Goal: Entertainment & Leisure: Consume media (video, audio)

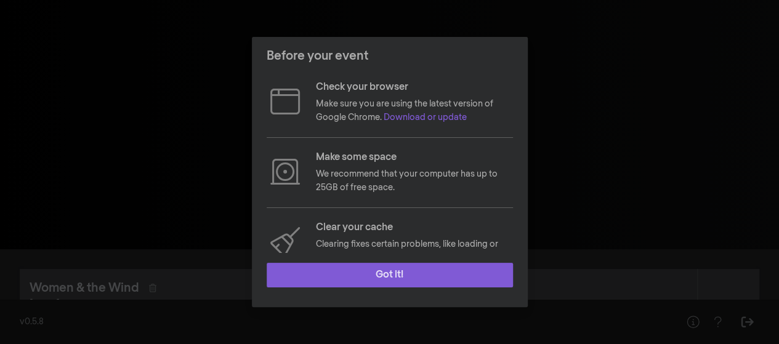
click at [320, 281] on button "Got it!" at bounding box center [390, 275] width 246 height 25
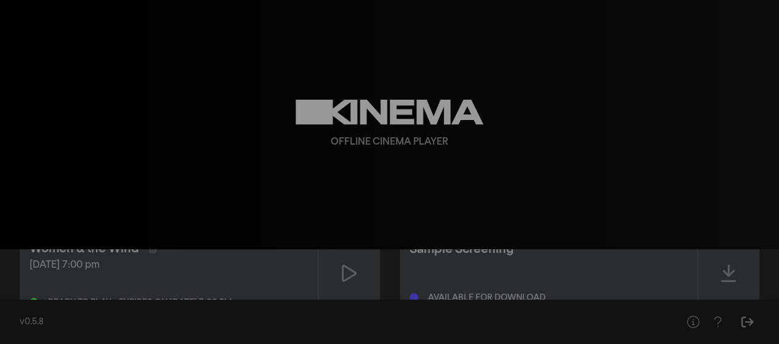
scroll to position [40, 0]
click at [344, 282] on icon at bounding box center [349, 273] width 15 height 20
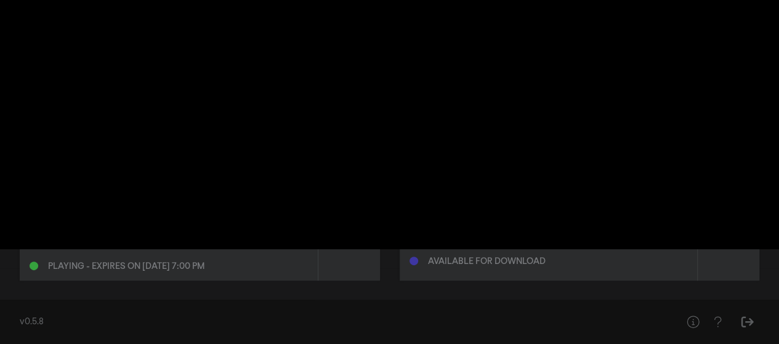
scroll to position [85, 0]
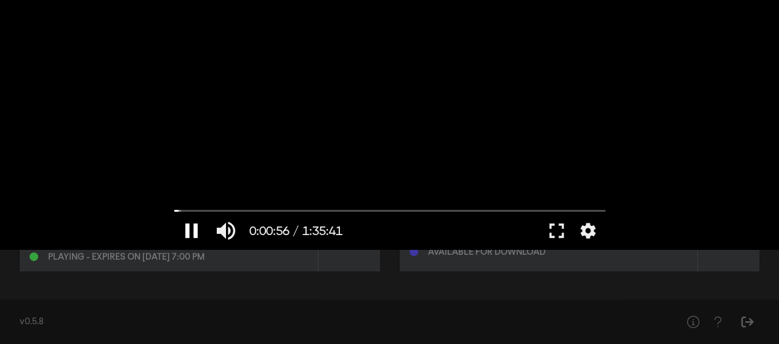
click at [186, 230] on button "pause" at bounding box center [191, 231] width 35 height 37
click at [181, 230] on button "play_arrow" at bounding box center [191, 231] width 35 height 37
click at [558, 229] on button "fullscreen" at bounding box center [557, 231] width 35 height 37
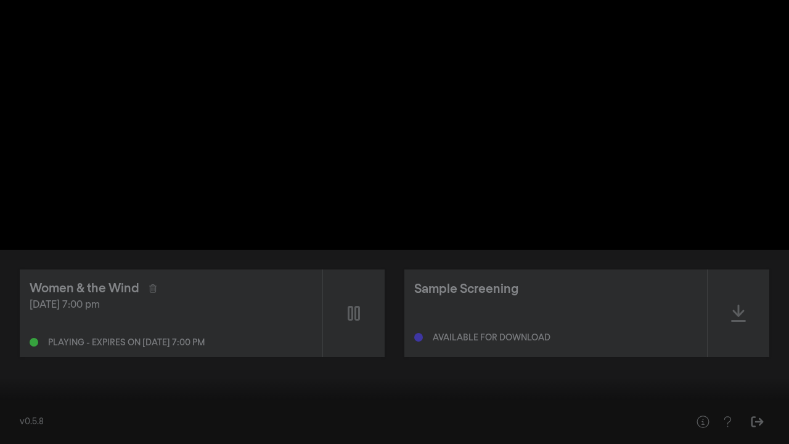
type input "67.632743"
click at [717, 344] on button "fullscreen_exit" at bounding box center [734, 425] width 35 height 37
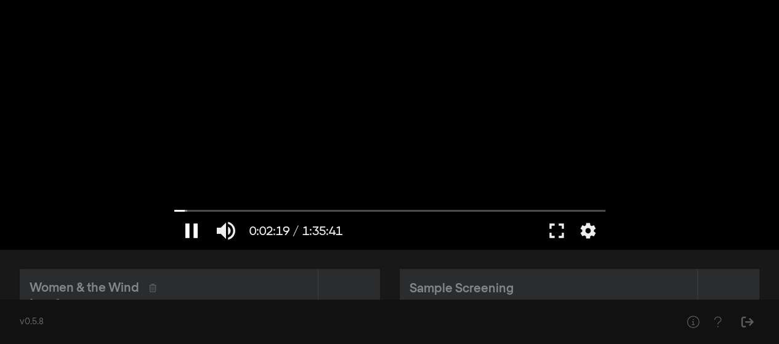
click at [189, 230] on button "pause" at bounding box center [191, 231] width 35 height 37
type input "139.990829"
